Goal: Information Seeking & Learning: Learn about a topic

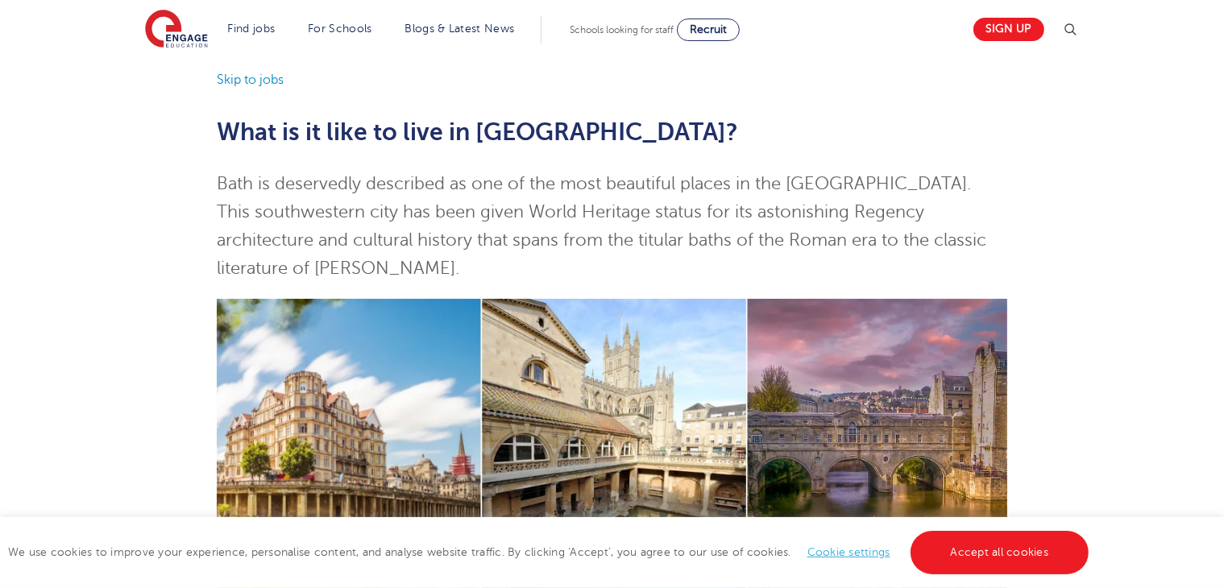
scroll to position [129, 0]
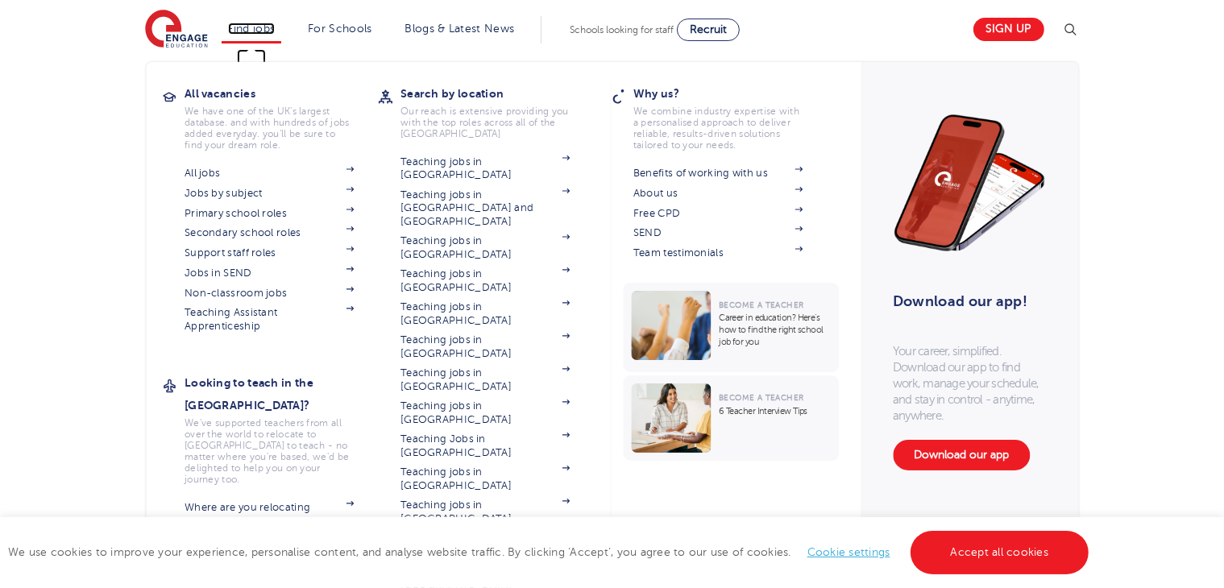
click at [259, 29] on link "Find jobs" at bounding box center [252, 29] width 48 height 12
click at [263, 213] on link "Primary school roles" at bounding box center [268, 213] width 169 height 13
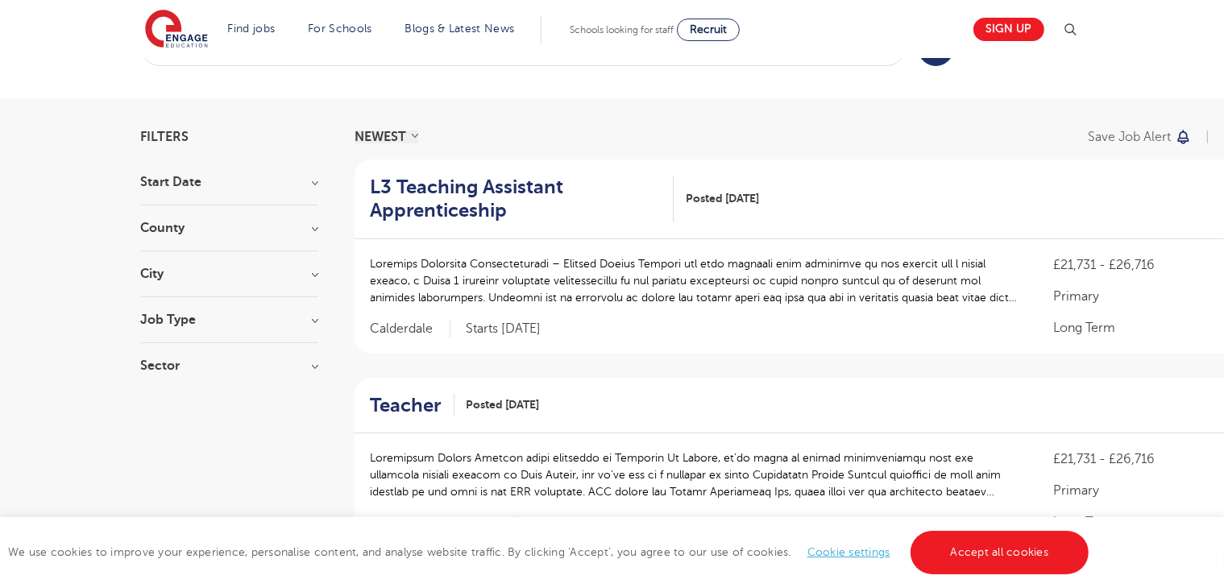
scroll to position [64, 0]
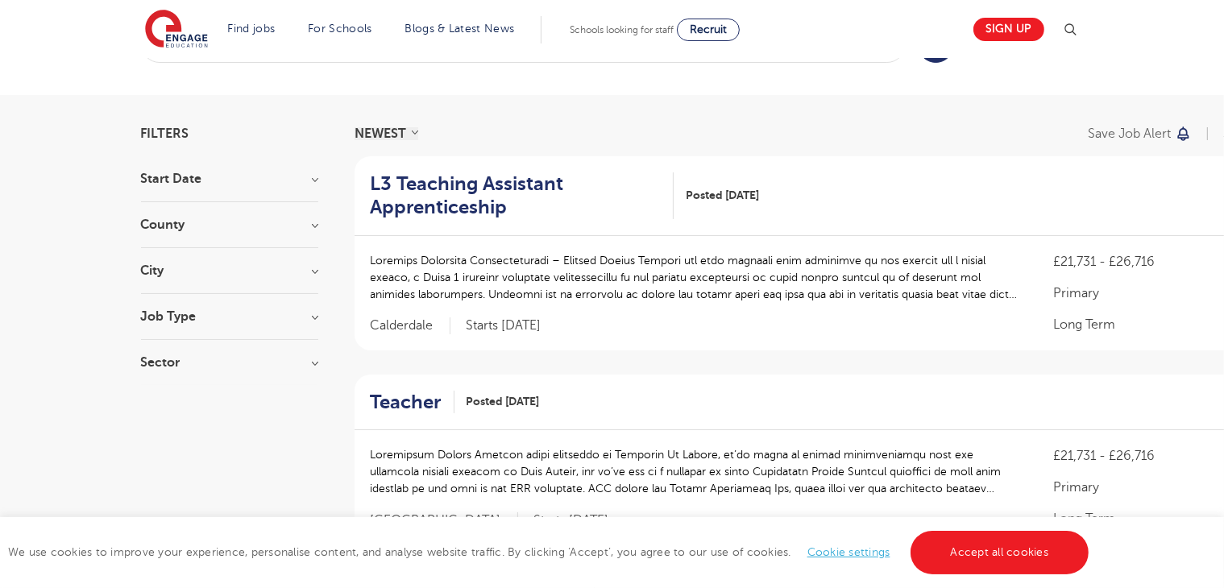
click at [226, 259] on section "Start Date September 53 October 2 November 1 Show more County Leeds 21 Kirklees…" at bounding box center [229, 278] width 177 height 213
click at [152, 271] on h3 "City" at bounding box center [229, 270] width 177 height 13
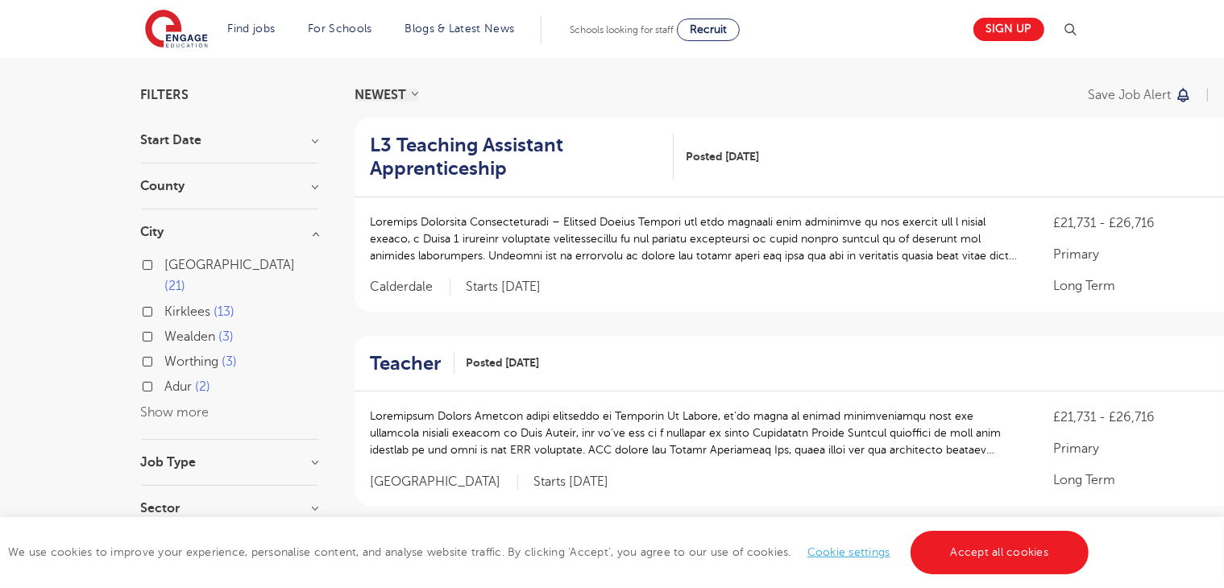
scroll to position [121, 0]
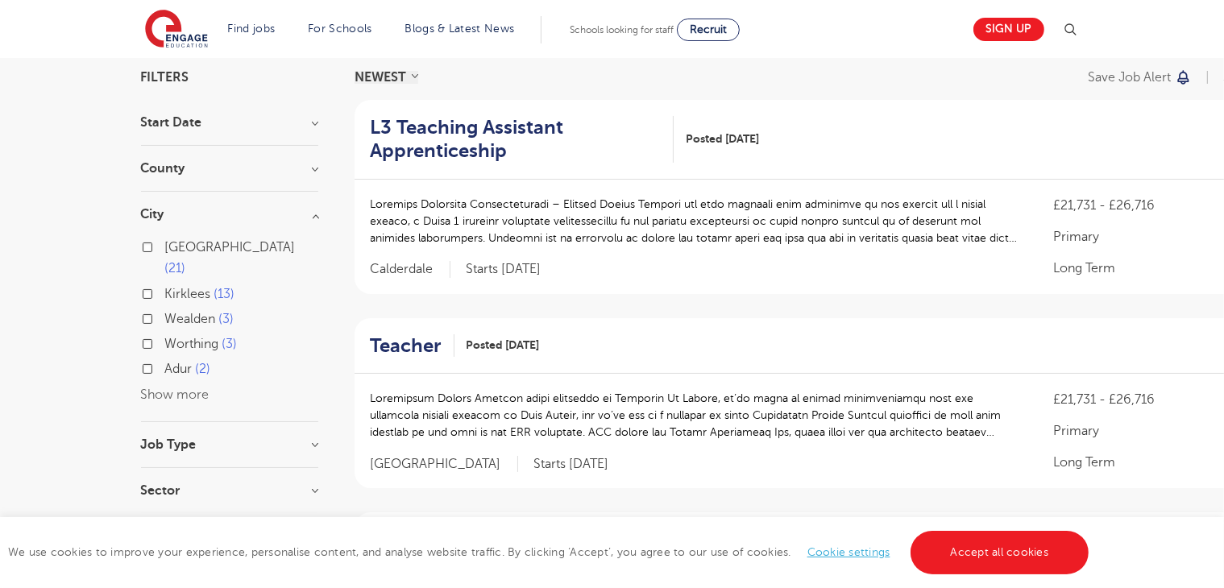
click at [163, 387] on button "Show more" at bounding box center [175, 394] width 68 height 15
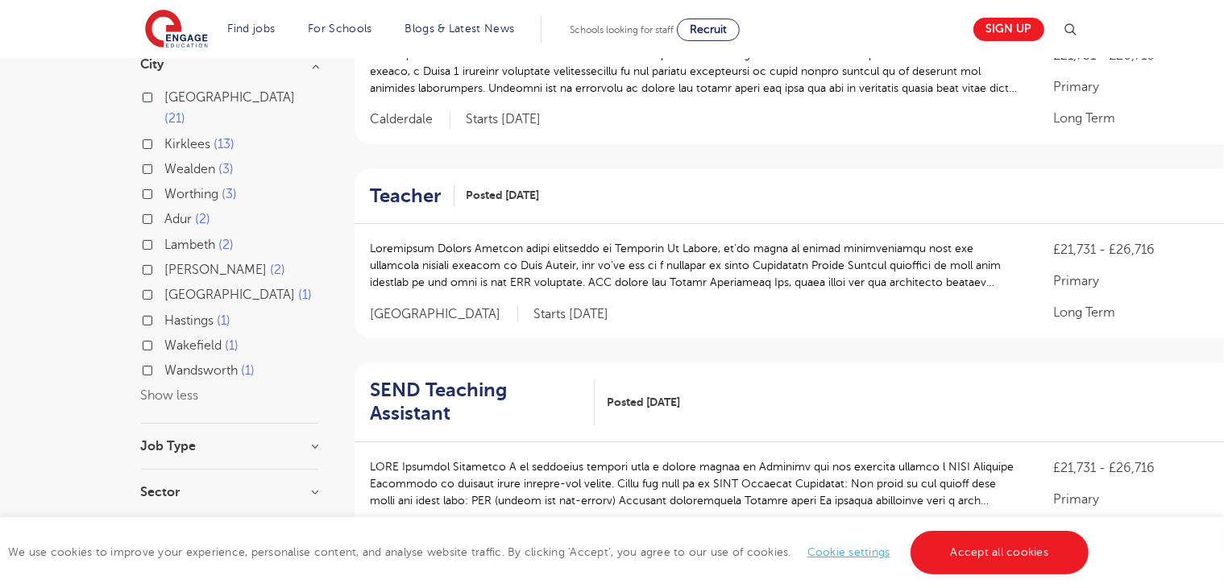
scroll to position [292, 0]
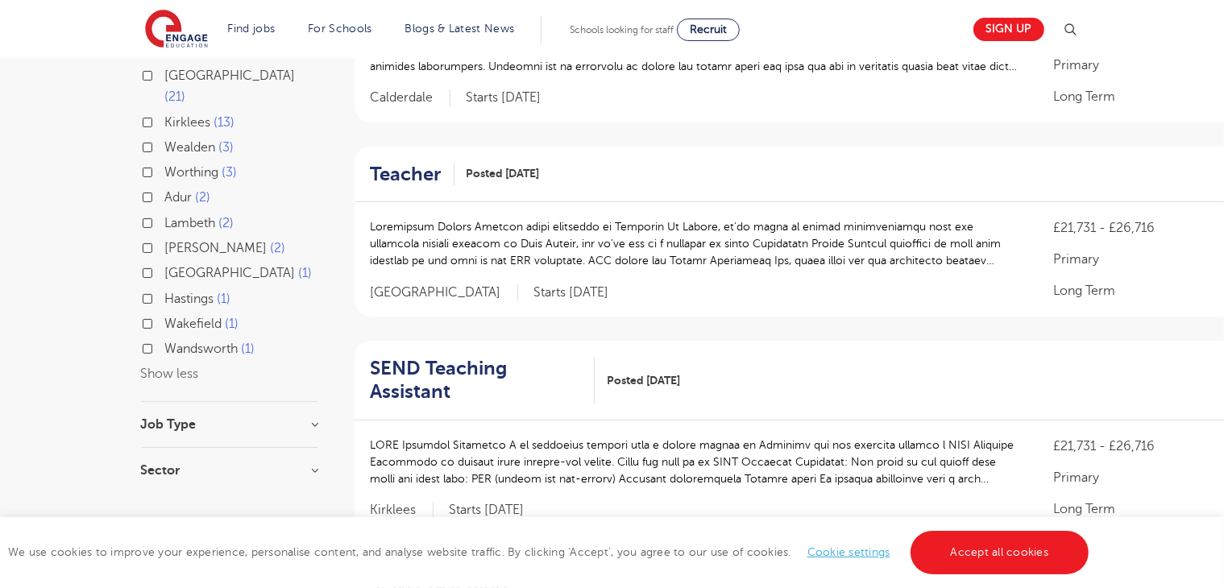
click at [183, 363] on div "City Leeds 21 Kirklees 13 Wealden 3 Worthing 3 Adur 2 Lambeth 2 Rother 2 Eastbo…" at bounding box center [229, 219] width 177 height 366
click at [176, 367] on button "Show less" at bounding box center [170, 374] width 58 height 15
